Goal: Transaction & Acquisition: Purchase product/service

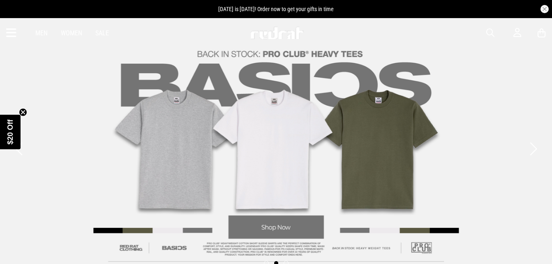
drag, startPoint x: 0, startPoint y: 0, endPoint x: 15, endPoint y: 31, distance: 34.4
click at [15, 31] on icon at bounding box center [11, 33] width 10 height 14
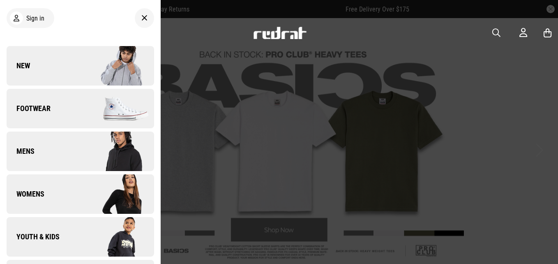
click at [63, 232] on link "Youth & Kids" at bounding box center [81, 236] width 148 height 39
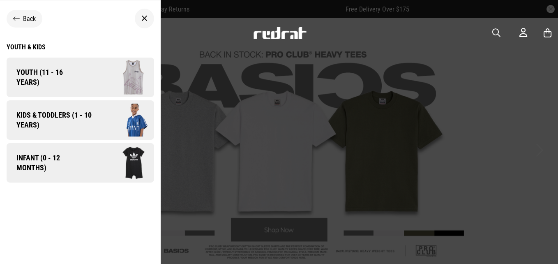
click at [81, 108] on link "Kids & Toddlers (1 - 10 years)" at bounding box center [81, 119] width 148 height 39
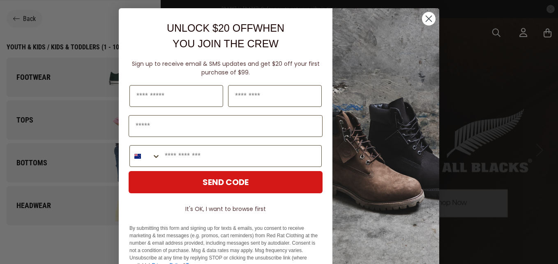
click at [40, 48] on div "Close dialog UNLOCK $20 OFF WHEN YOU JOIN THE CREW Sign up to receive email & S…" at bounding box center [279, 132] width 558 height 264
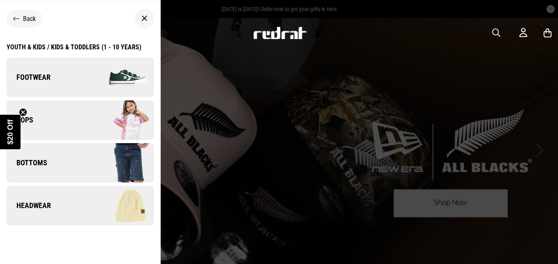
click at [96, 47] on div "Youth & Kids / Kids & Toddlers (1 - 10 years)" at bounding box center [74, 47] width 135 height 8
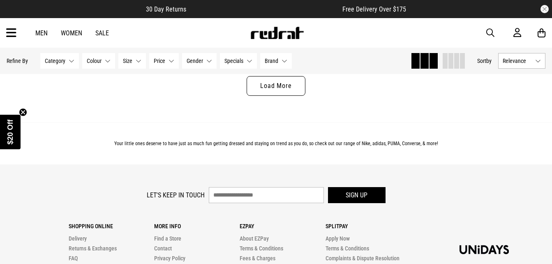
scroll to position [2507, 0]
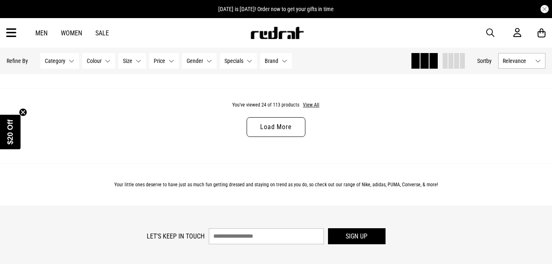
click at [270, 137] on link "Load More" at bounding box center [276, 127] width 58 height 20
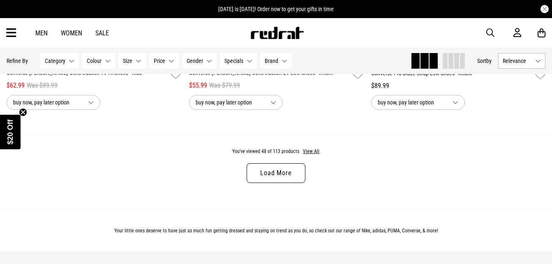
scroll to position [4931, 0]
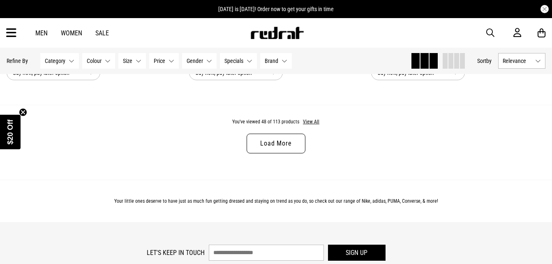
click at [286, 61] on button "Brand None selected" at bounding box center [276, 61] width 32 height 16
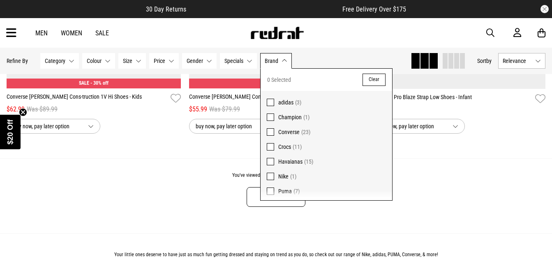
scroll to position [4808, 0]
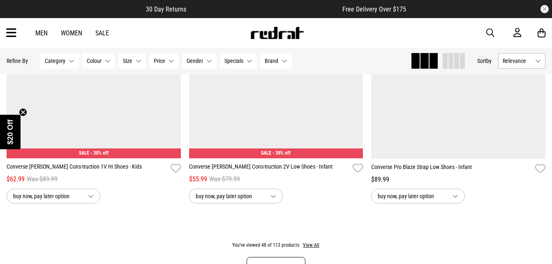
scroll to position [4931, 0]
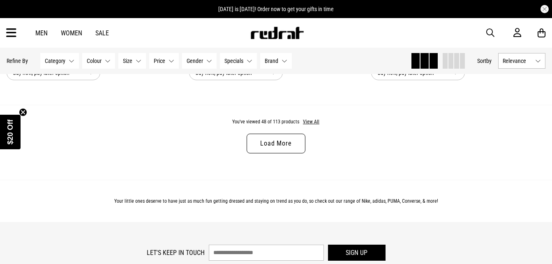
click at [291, 153] on link "Load More" at bounding box center [276, 144] width 58 height 20
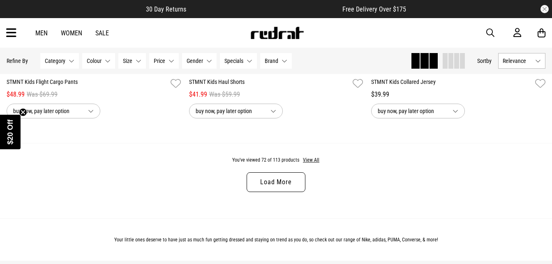
scroll to position [7397, 0]
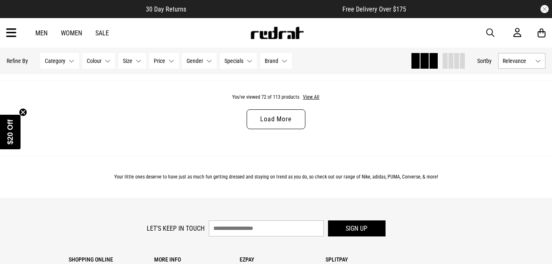
click at [274, 122] on link "Load More" at bounding box center [276, 119] width 58 height 20
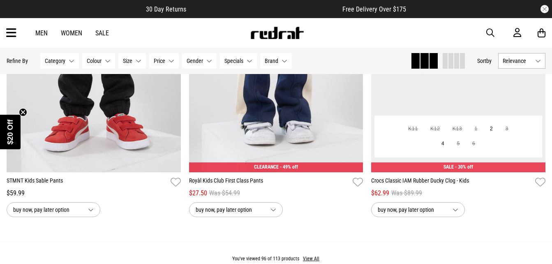
scroll to position [9821, 0]
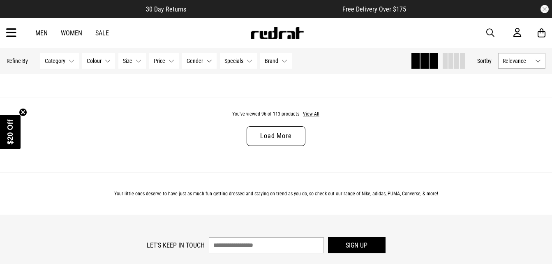
click at [293, 145] on link "Load More" at bounding box center [276, 136] width 58 height 20
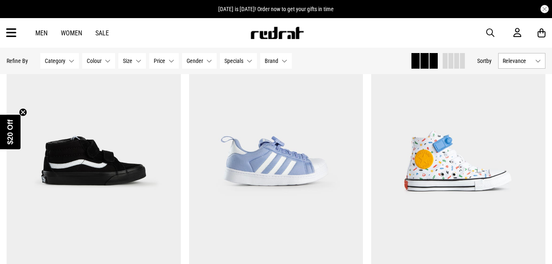
scroll to position [10479, 0]
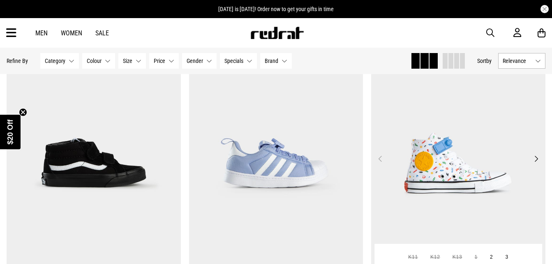
click at [537, 164] on button "Next" at bounding box center [536, 159] width 10 height 10
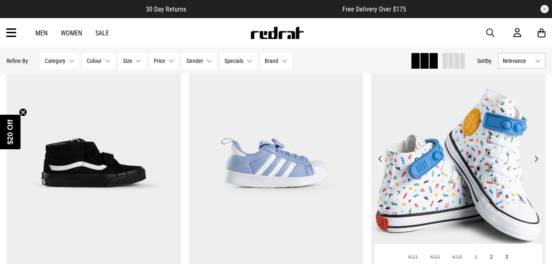
click at [537, 164] on button "Next" at bounding box center [536, 159] width 10 height 10
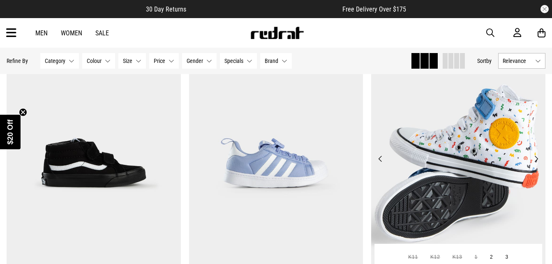
click at [537, 164] on button "Next" at bounding box center [536, 159] width 10 height 10
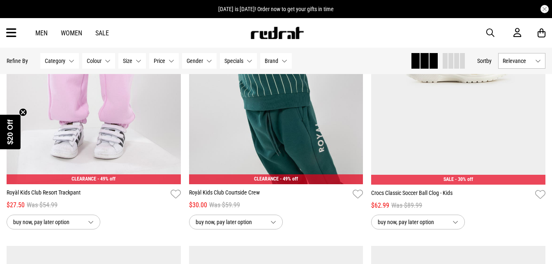
scroll to position [9903, 0]
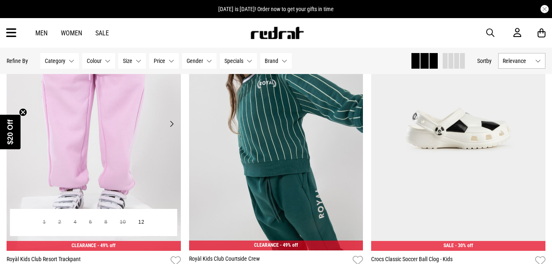
click at [169, 129] on button "Next" at bounding box center [171, 124] width 10 height 10
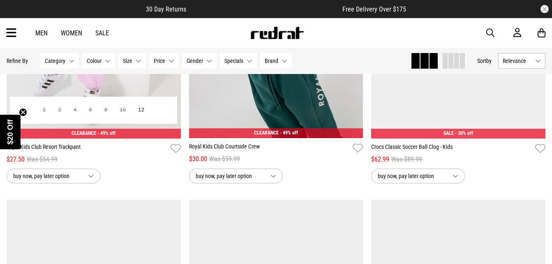
scroll to position [10027, 0]
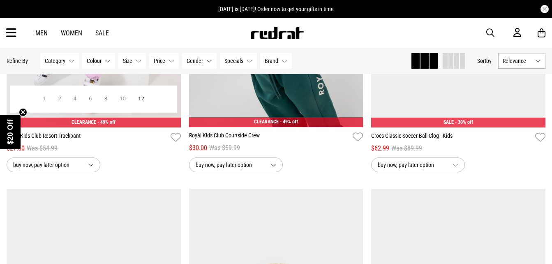
click at [44, 143] on link "Royàl Kids Club Resort Trackpant" at bounding box center [87, 137] width 161 height 12
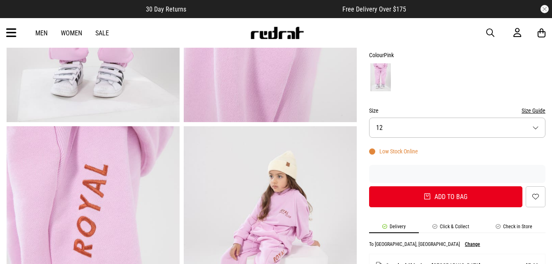
scroll to position [164, 0]
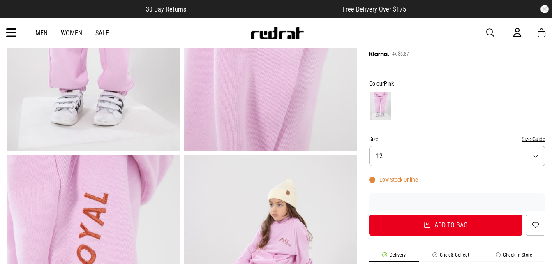
click at [541, 152] on button "Size 12" at bounding box center [457, 156] width 176 height 20
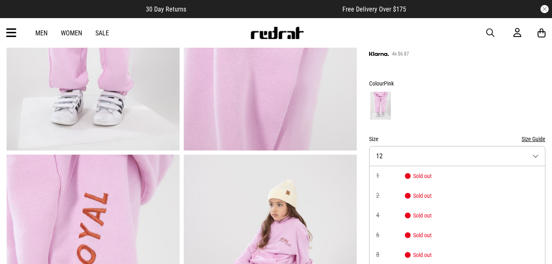
scroll to position [178, 0]
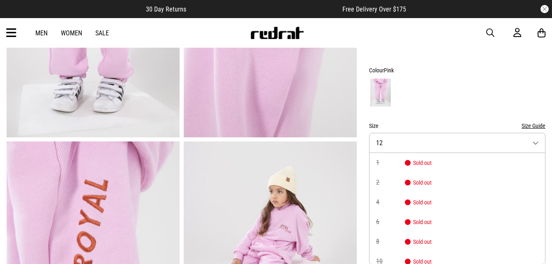
click at [539, 146] on button "Size 12" at bounding box center [457, 143] width 176 height 20
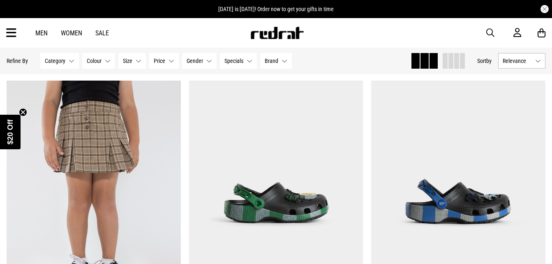
scroll to position [82, 0]
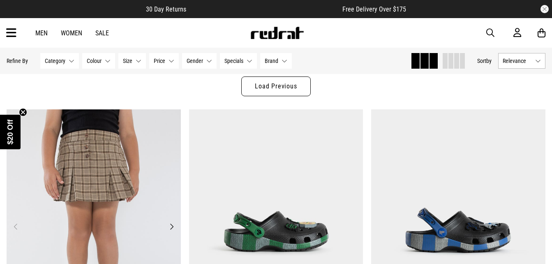
click at [174, 232] on img at bounding box center [94, 231] width 174 height 244
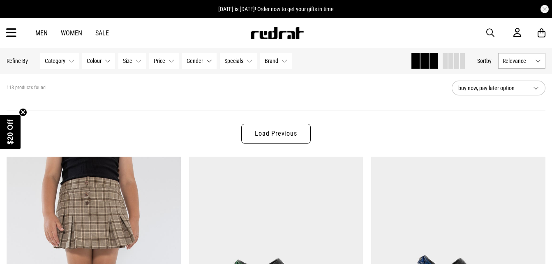
click at [72, 59] on button "Category None selected" at bounding box center [59, 61] width 39 height 16
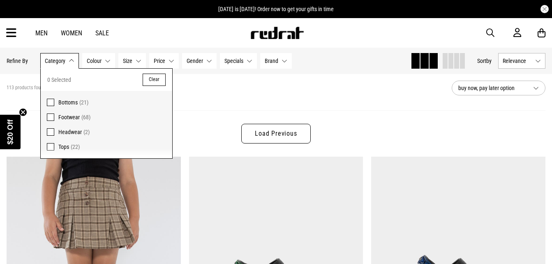
click at [210, 60] on button "Gender None selected" at bounding box center [199, 61] width 35 height 16
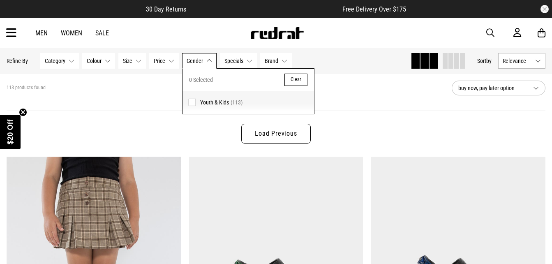
click at [238, 104] on span "(113)" at bounding box center [237, 102] width 12 height 7
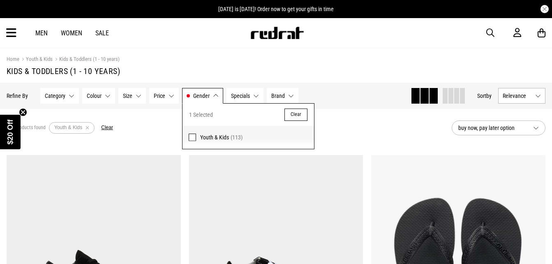
click at [413, 141] on section "113 products found Active Filters Youth & Kids Clear buy now, pay later option" at bounding box center [276, 128] width 552 height 38
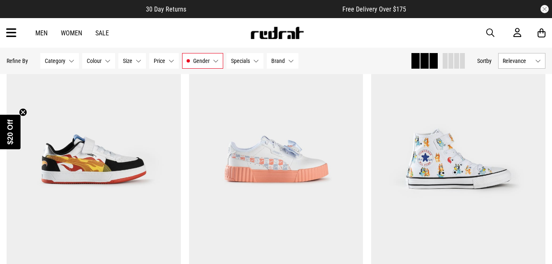
scroll to position [1685, 0]
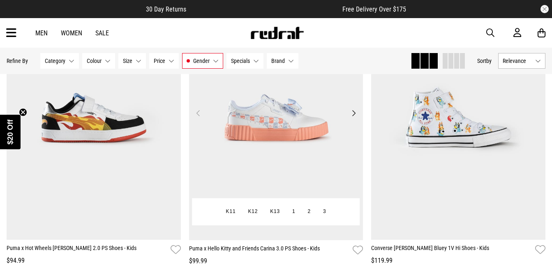
click at [354, 112] on button "Next" at bounding box center [353, 113] width 10 height 10
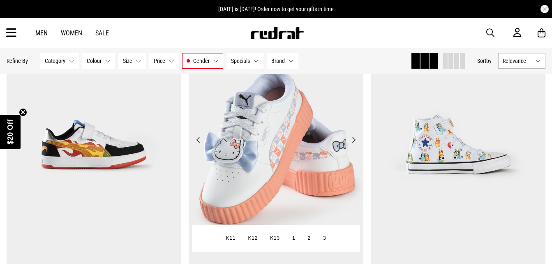
scroll to position [1644, 0]
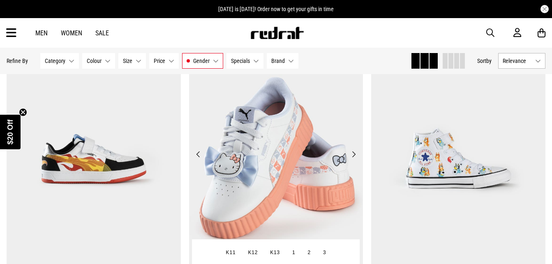
click at [355, 157] on button "Next" at bounding box center [353, 154] width 10 height 10
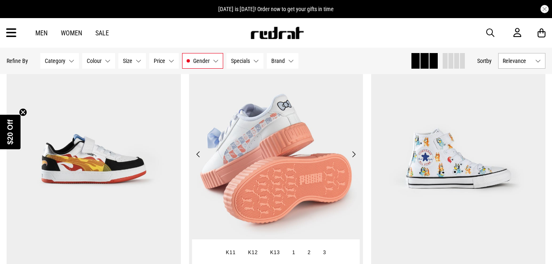
click at [355, 157] on button "Next" at bounding box center [353, 154] width 10 height 10
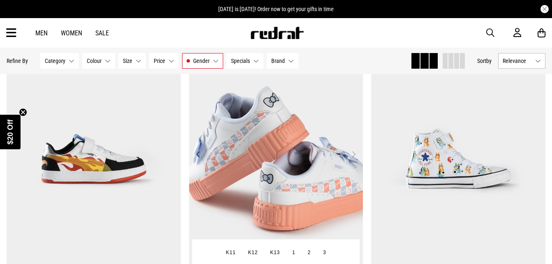
click at [355, 157] on button "Next" at bounding box center [353, 154] width 10 height 10
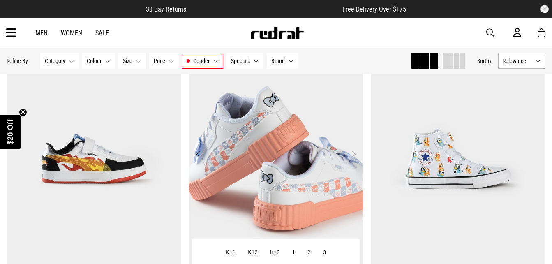
click at [354, 156] on button "Next" at bounding box center [353, 154] width 10 height 10
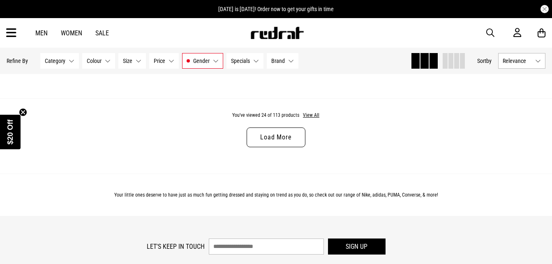
scroll to position [2548, 0]
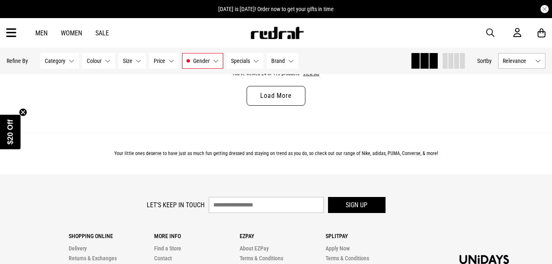
click at [298, 102] on link "Load More" at bounding box center [276, 96] width 58 height 20
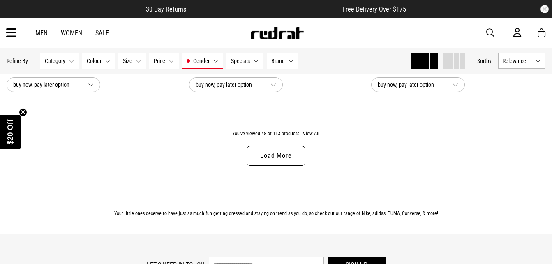
scroll to position [4931, 0]
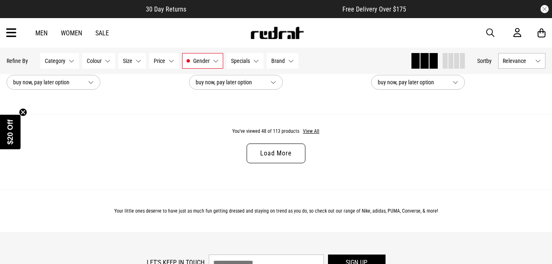
click at [279, 157] on link "Load More" at bounding box center [276, 153] width 58 height 20
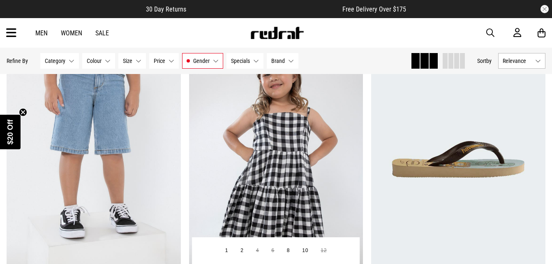
scroll to position [5589, 0]
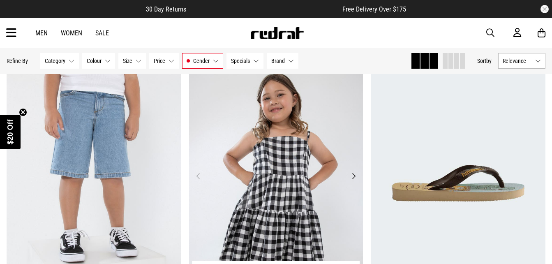
click at [353, 180] on button "Next" at bounding box center [353, 176] width 10 height 10
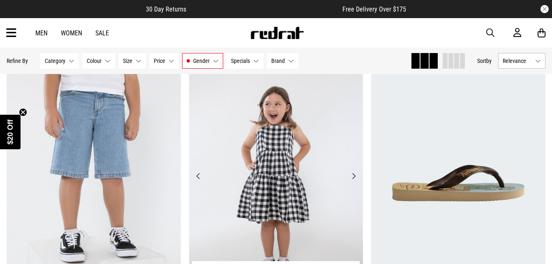
click at [353, 180] on button "Next" at bounding box center [353, 176] width 10 height 10
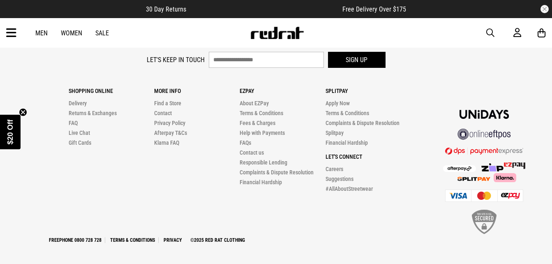
scroll to position [7588, 0]
